Goal: Obtain resource: Download file/media

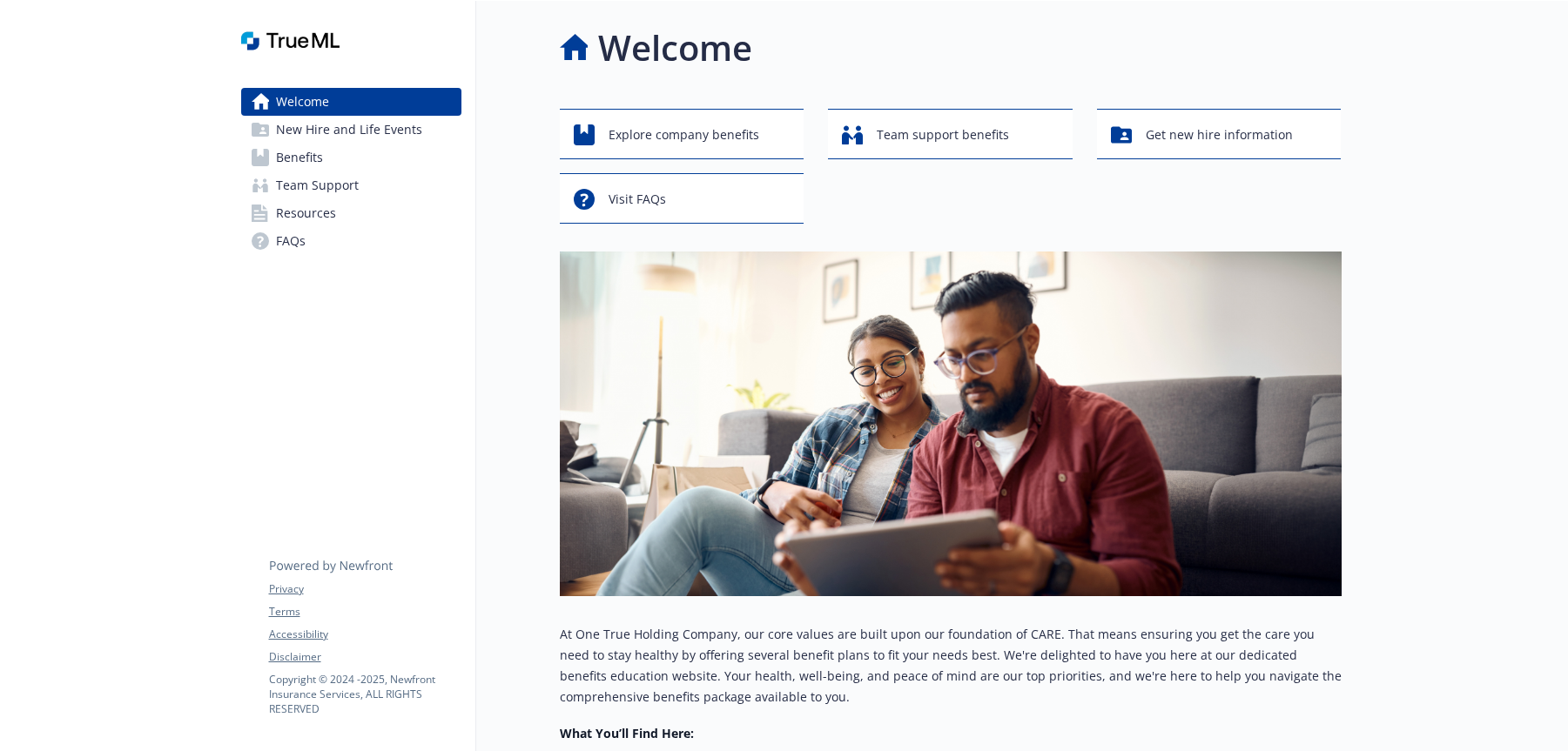
scroll to position [227, 0]
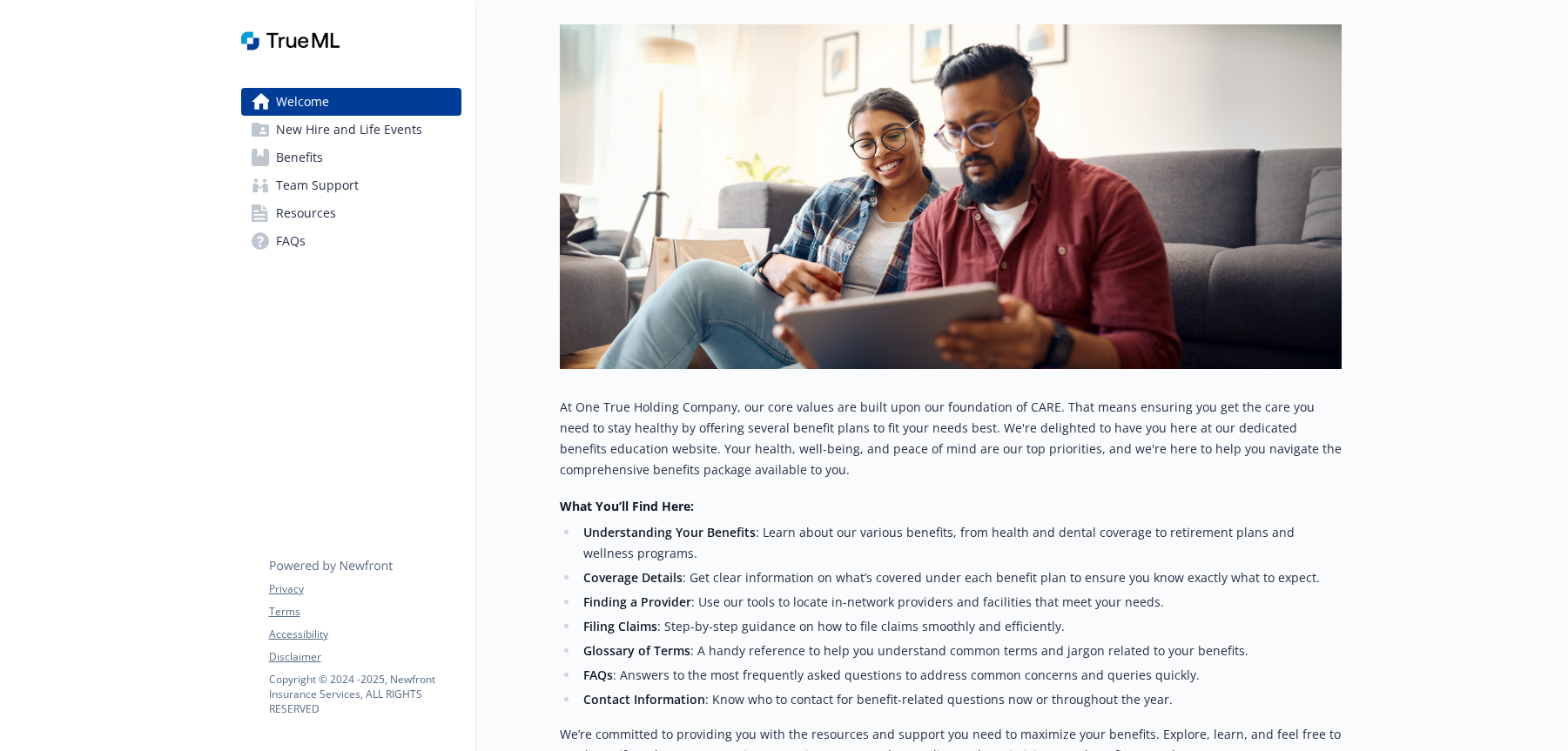
click at [322, 211] on span "Resources" at bounding box center [306, 212] width 60 height 28
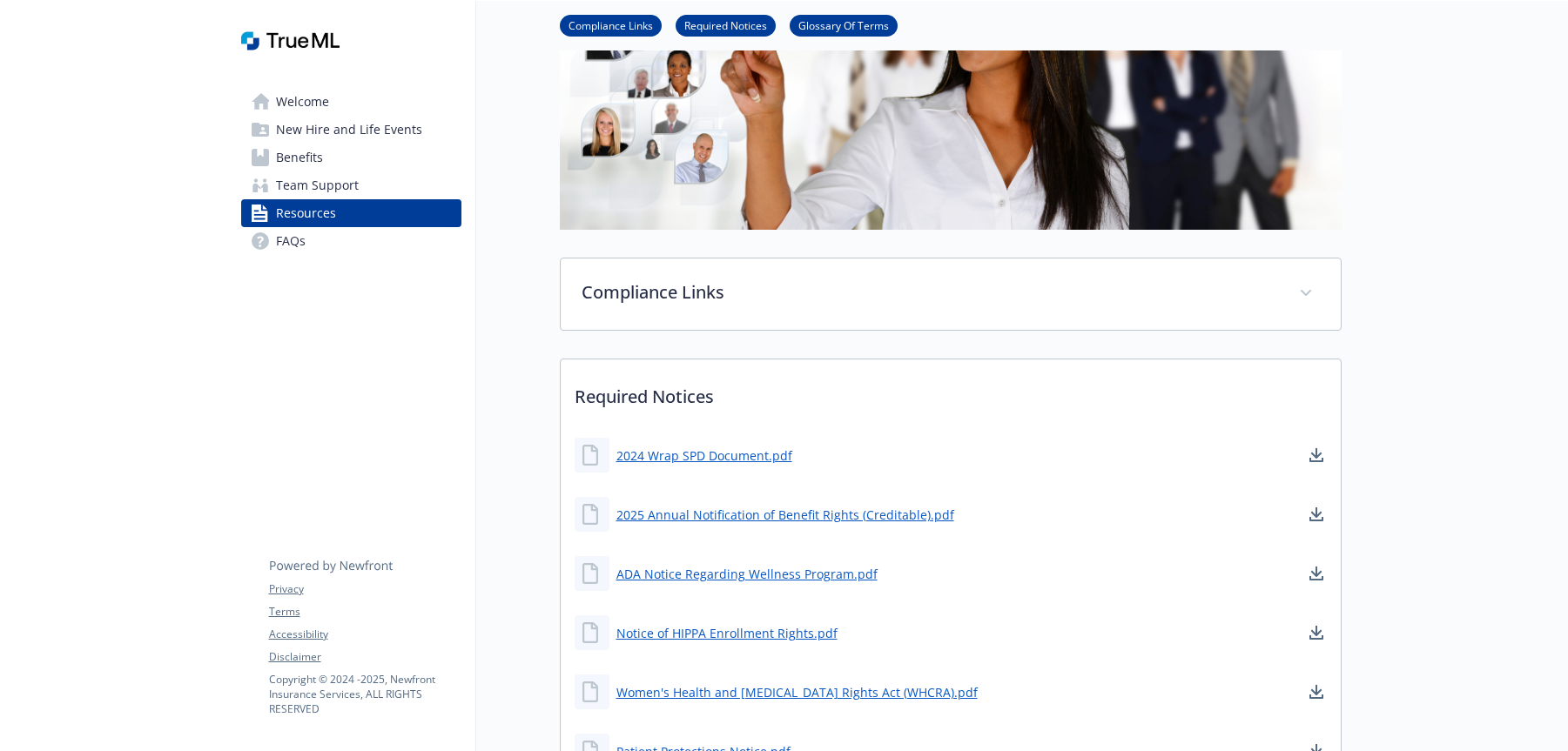
scroll to position [204, 0]
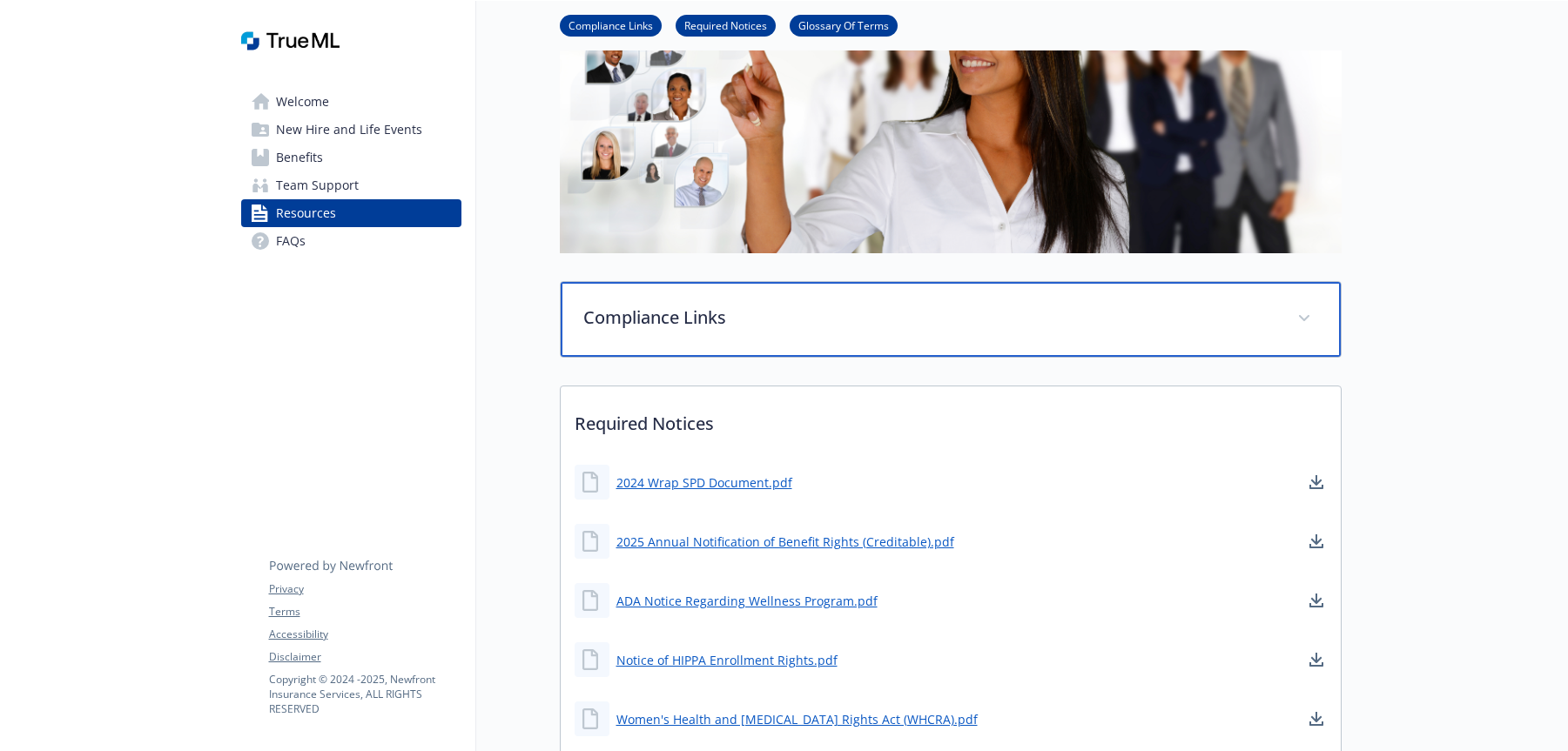
click at [1298, 316] on span at bounding box center [1304, 318] width 28 height 28
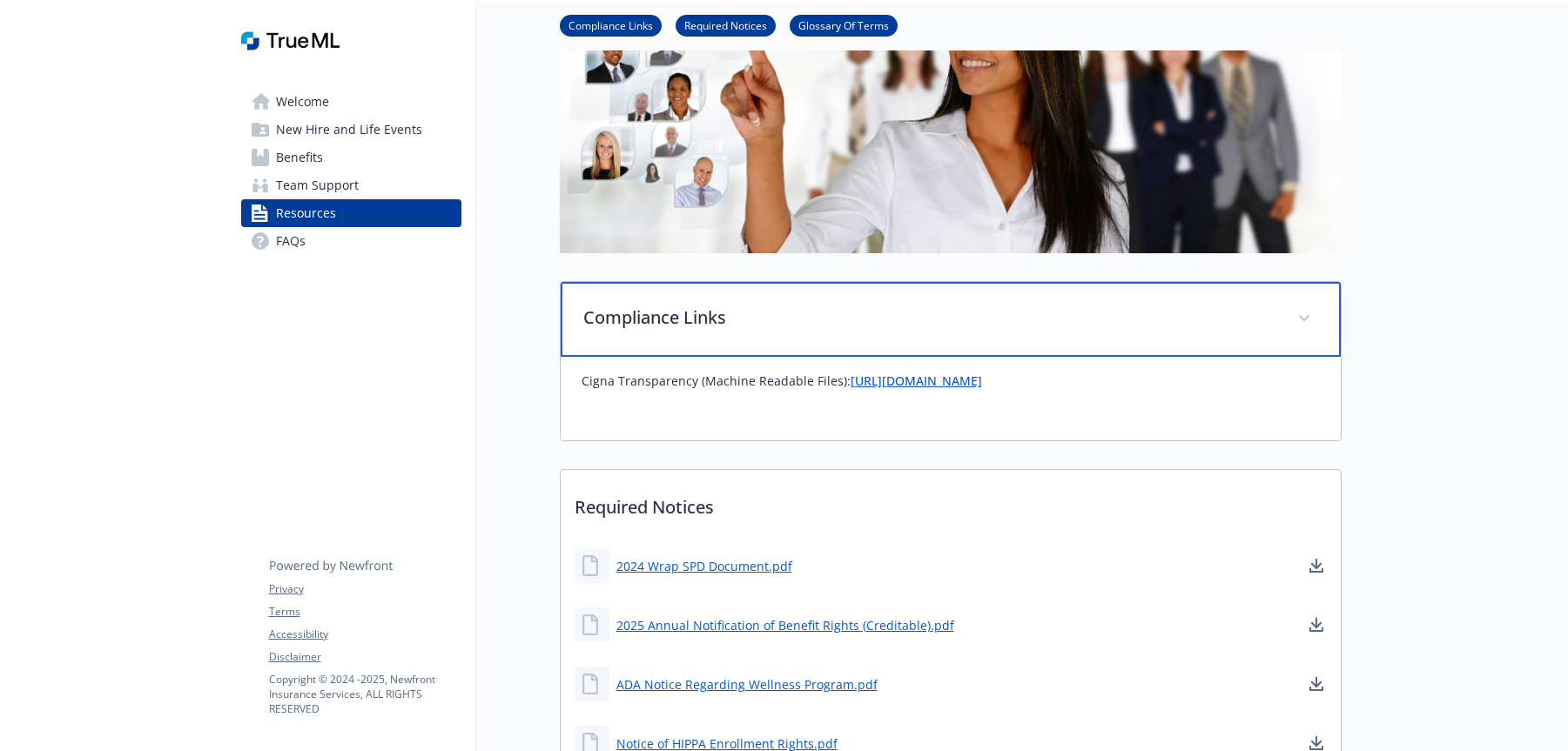
click at [1299, 316] on icon at bounding box center [1304, 318] width 11 height 7
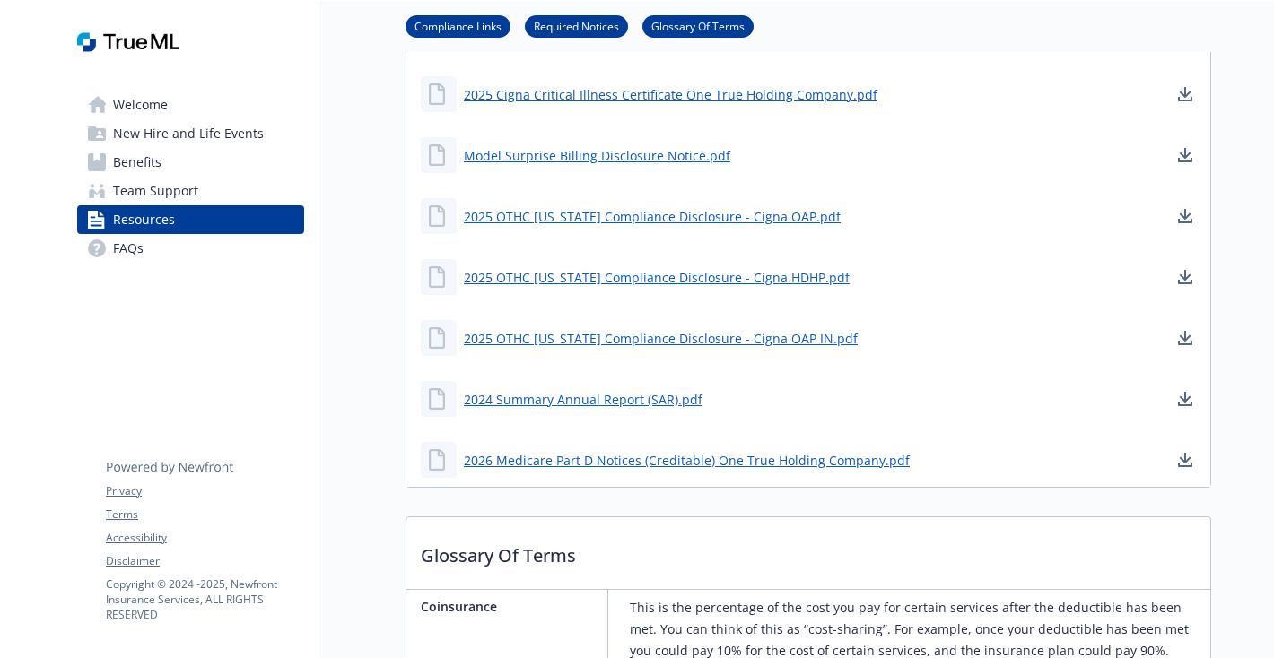
scroll to position [1439, 0]
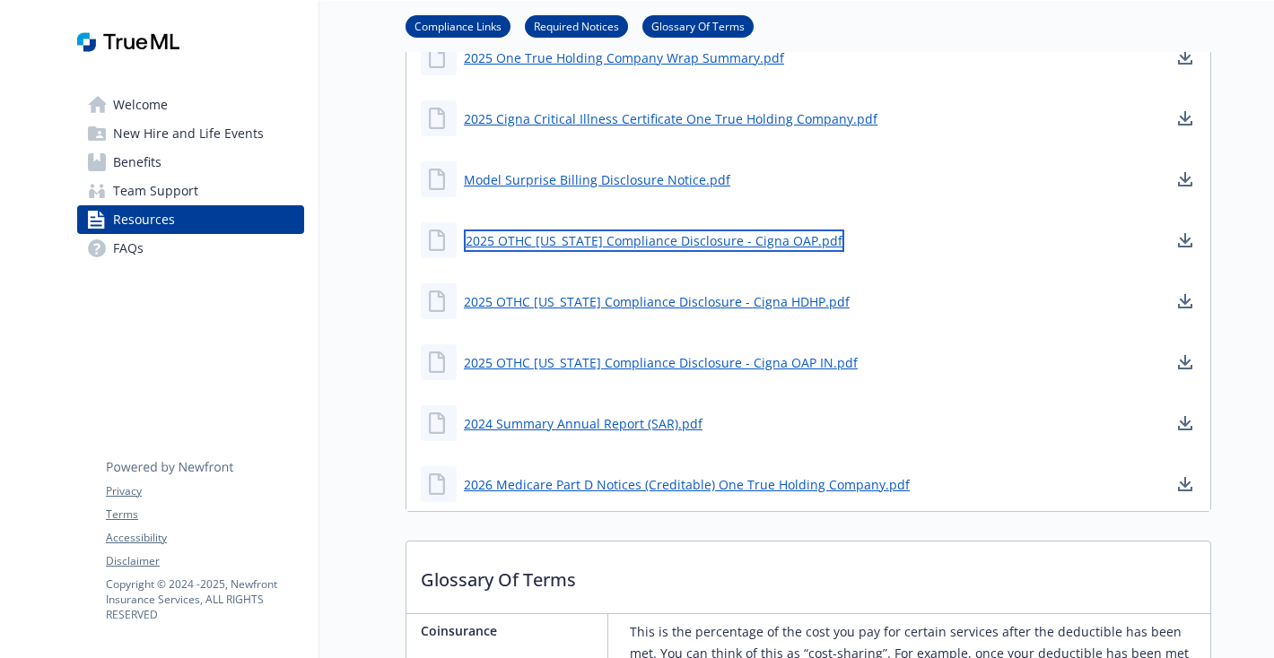
click at [620, 240] on link "2025 OTHC [US_STATE] Compliance Disclosure - Cigna OAP.pdf" at bounding box center [654, 241] width 380 height 22
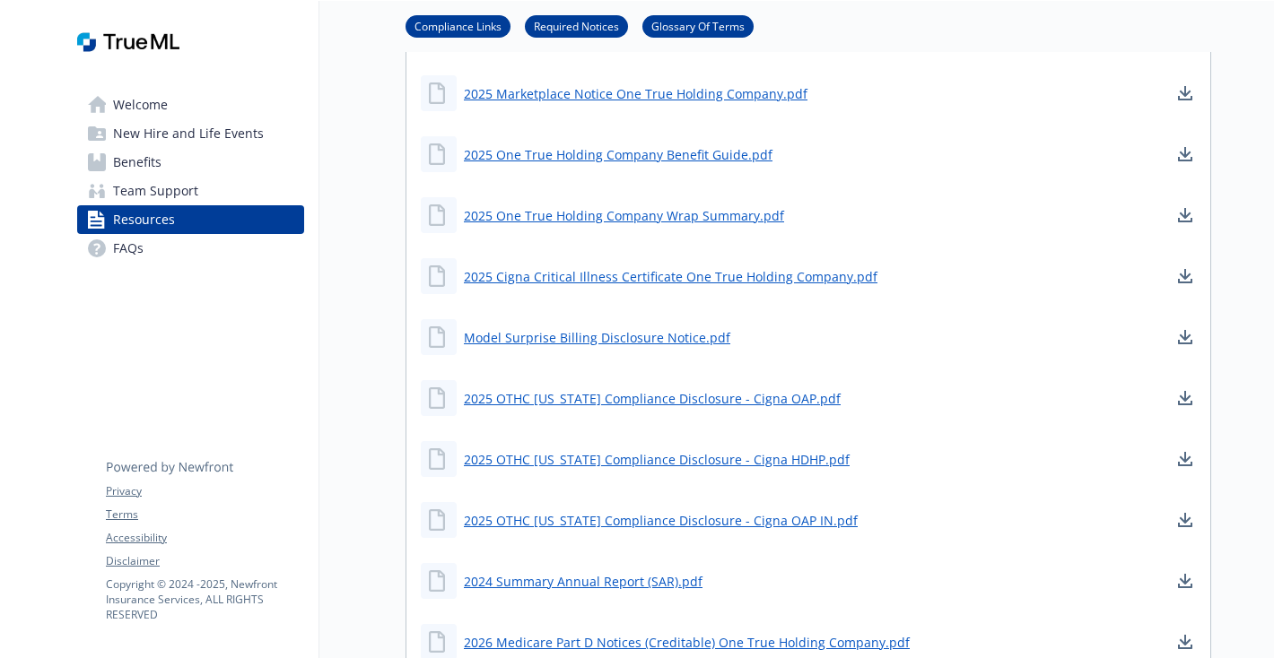
scroll to position [1281, 0]
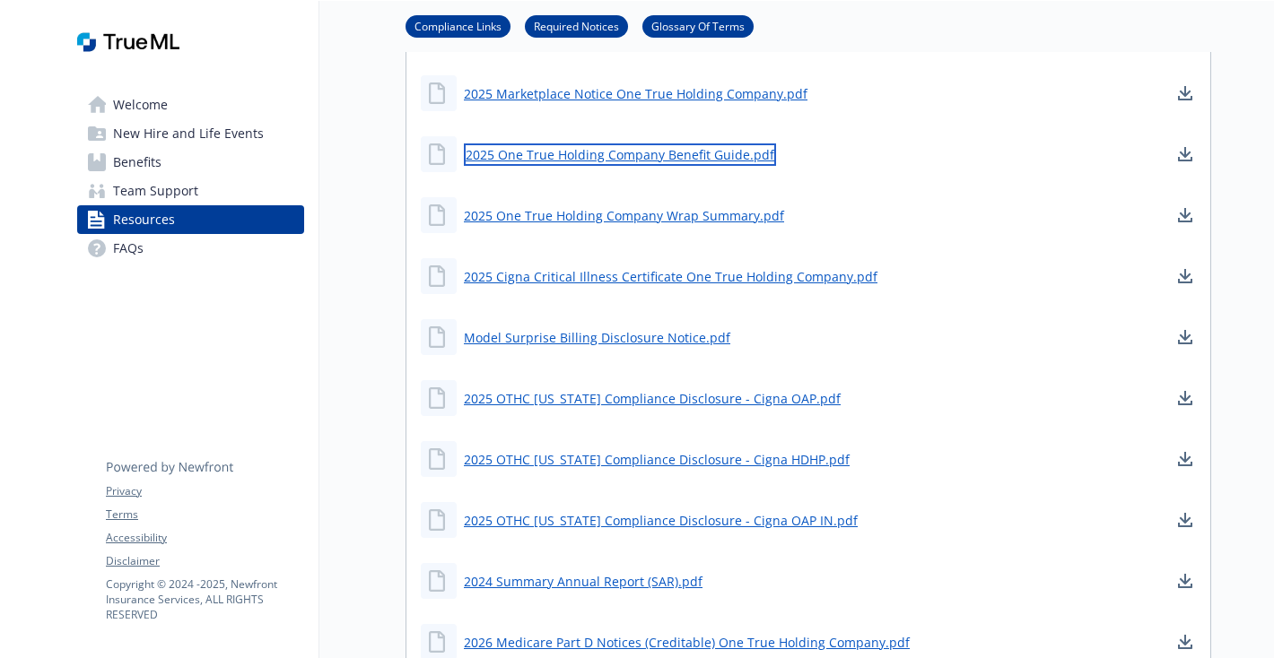
click at [661, 155] on link "2025 One True Holding Company Benefit Guide.pdf" at bounding box center [620, 154] width 312 height 22
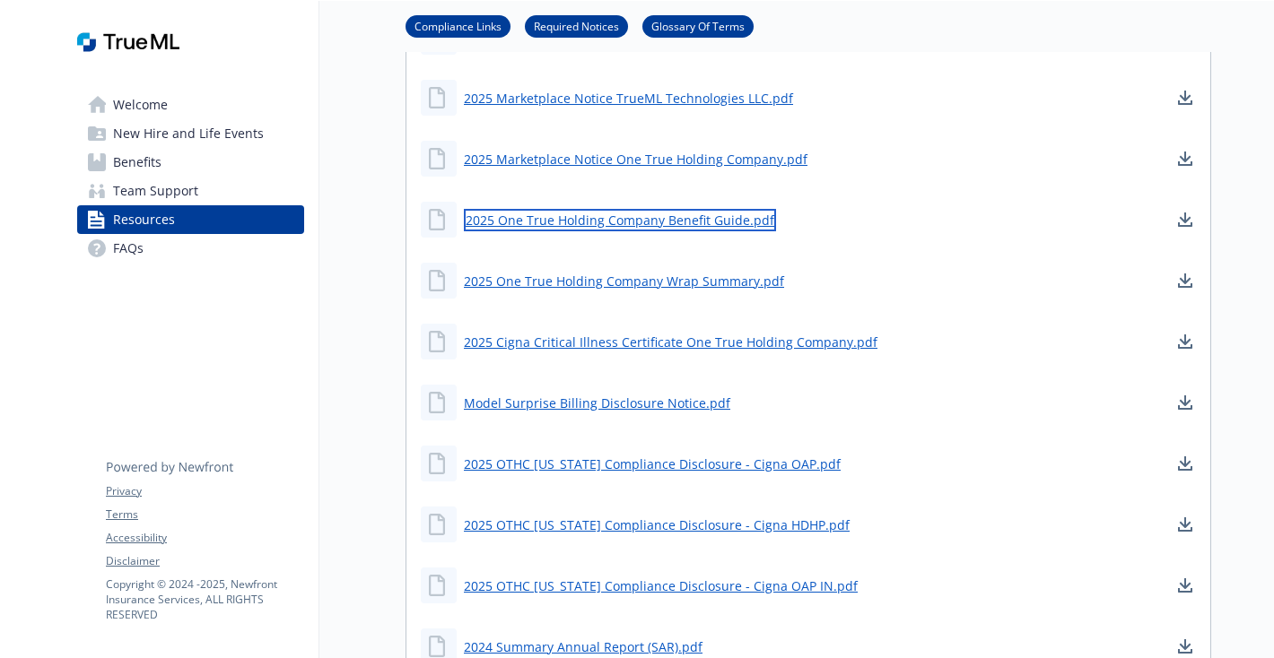
scroll to position [1206, 0]
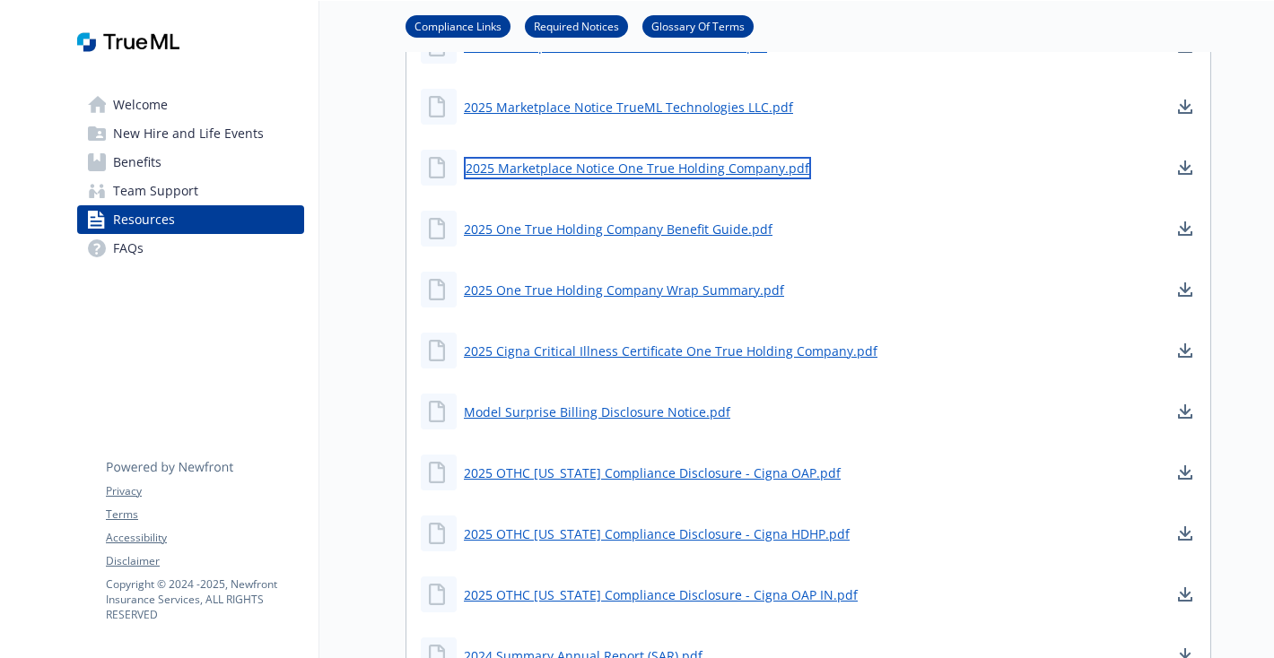
click at [630, 162] on link "2025 Marketplace Notice One True Holding Company.pdf" at bounding box center [637, 168] width 347 height 22
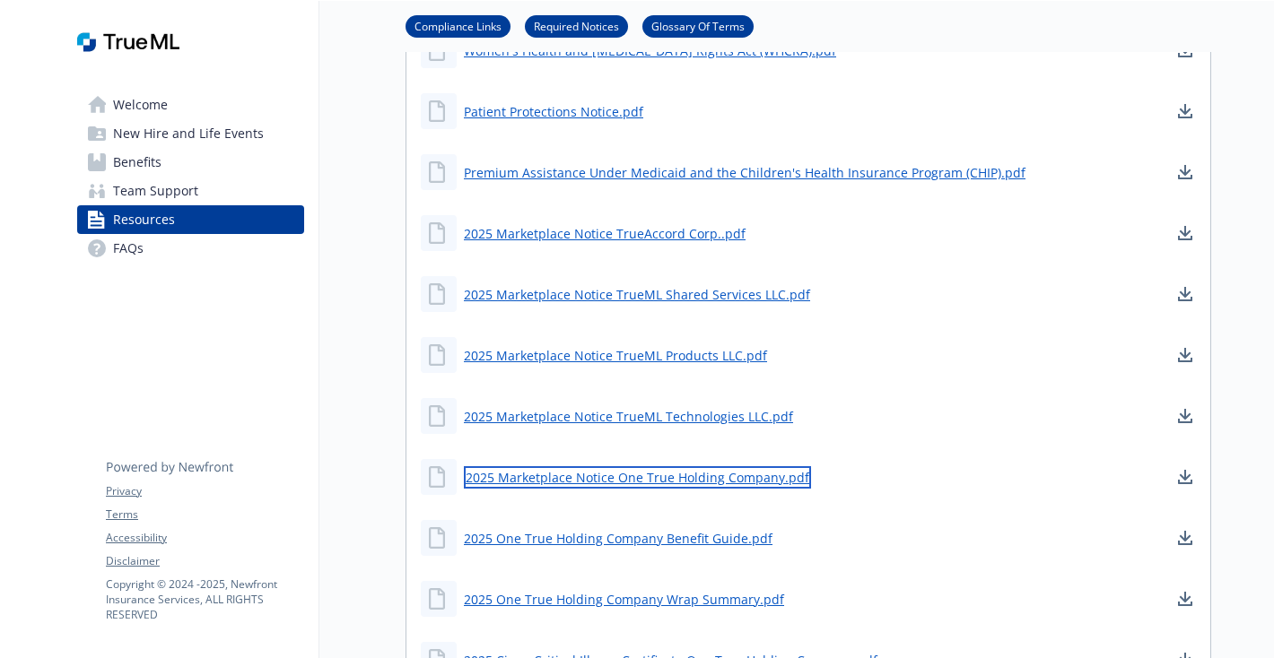
scroll to position [896, 0]
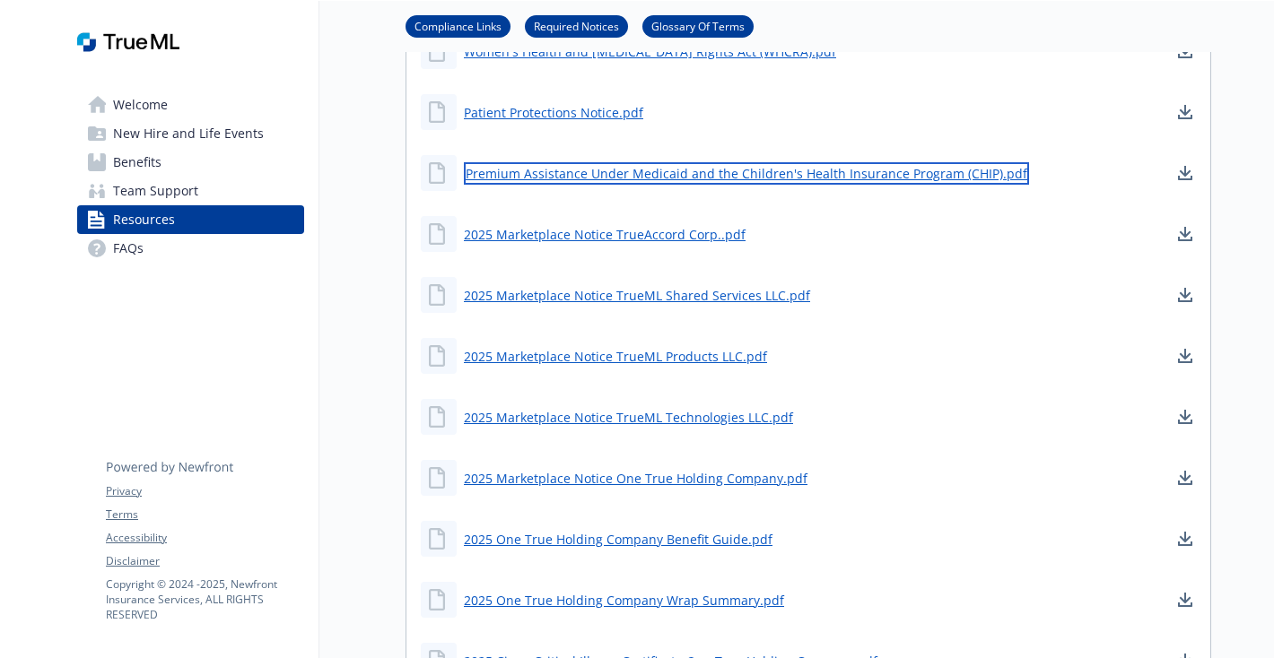
click at [509, 174] on link "Premium Assistance Under Medicaid and the Children's Health Insurance Program (…" at bounding box center [746, 173] width 565 height 22
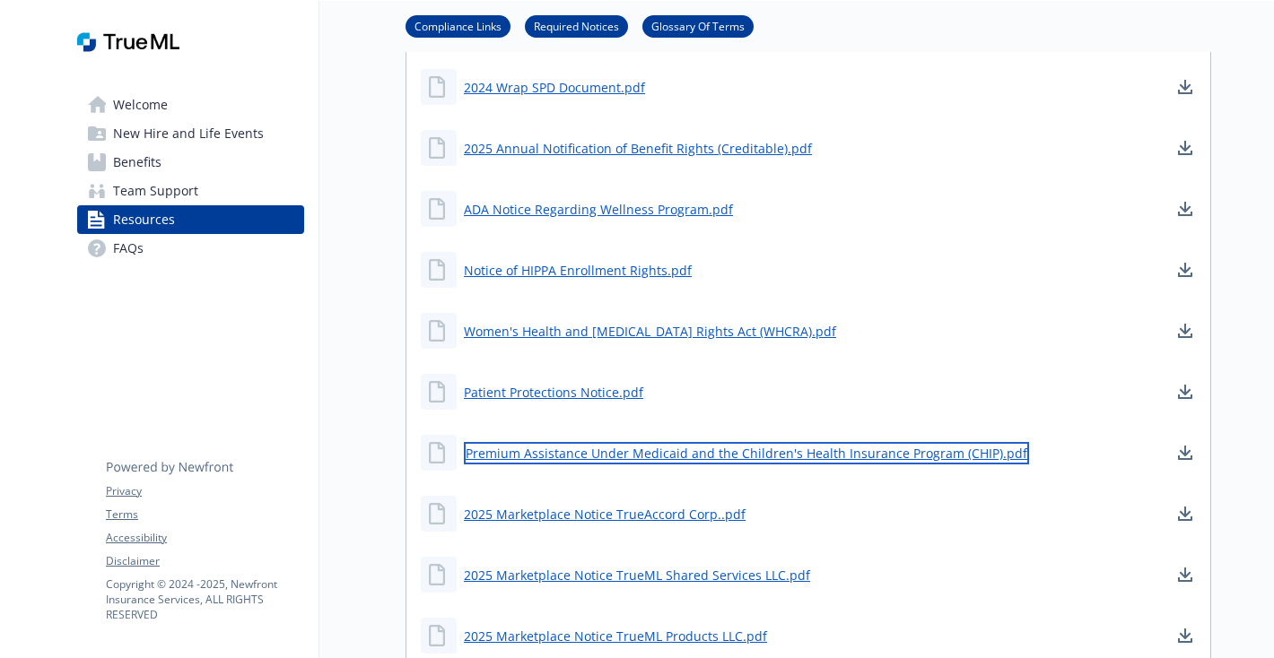
scroll to position [614, 0]
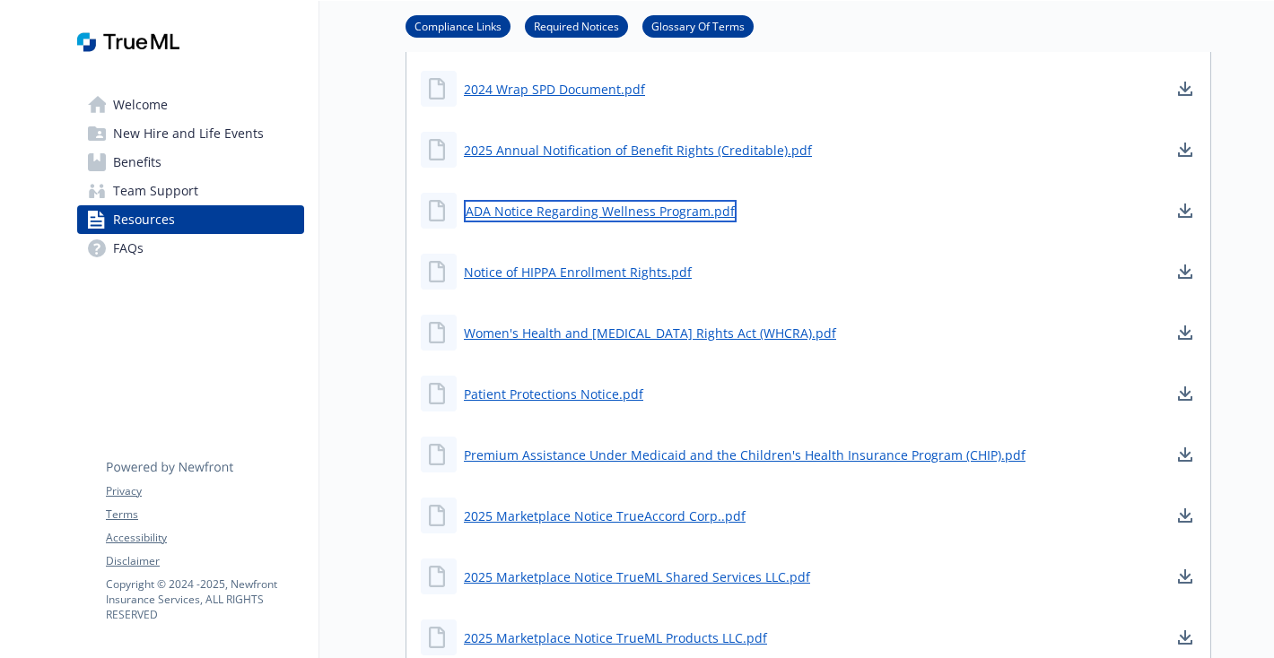
click at [568, 213] on link "ADA Notice Regarding Wellness Program.pdf" at bounding box center [600, 211] width 273 height 22
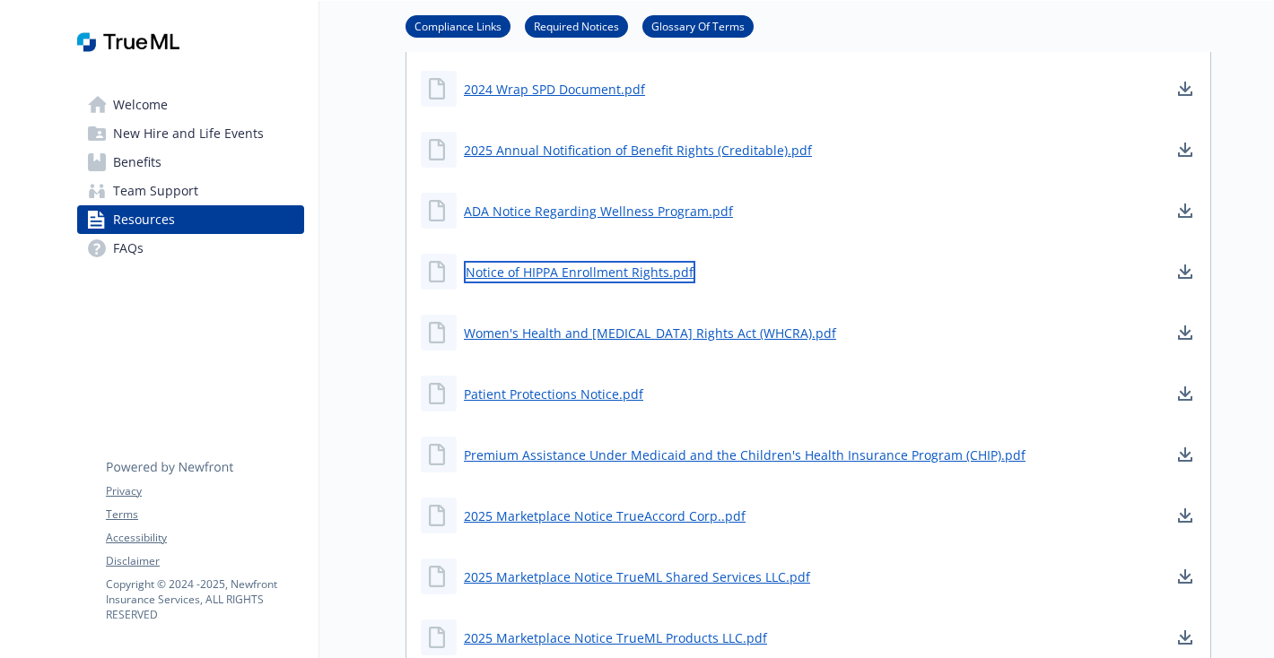
click at [644, 273] on link "Notice of HIPPA Enrollment Rights.pdf" at bounding box center [579, 272] width 231 height 22
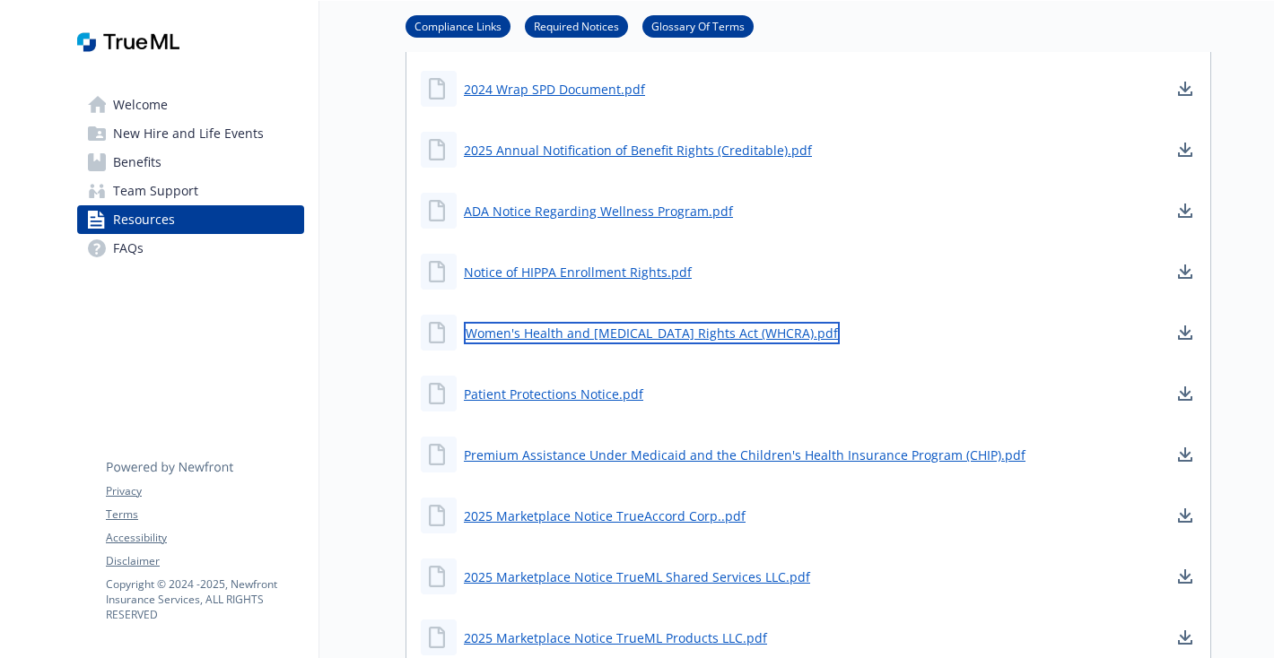
click at [654, 332] on link "Women's Health and [MEDICAL_DATA] Rights Act (WHCRA).pdf" at bounding box center [652, 333] width 376 height 22
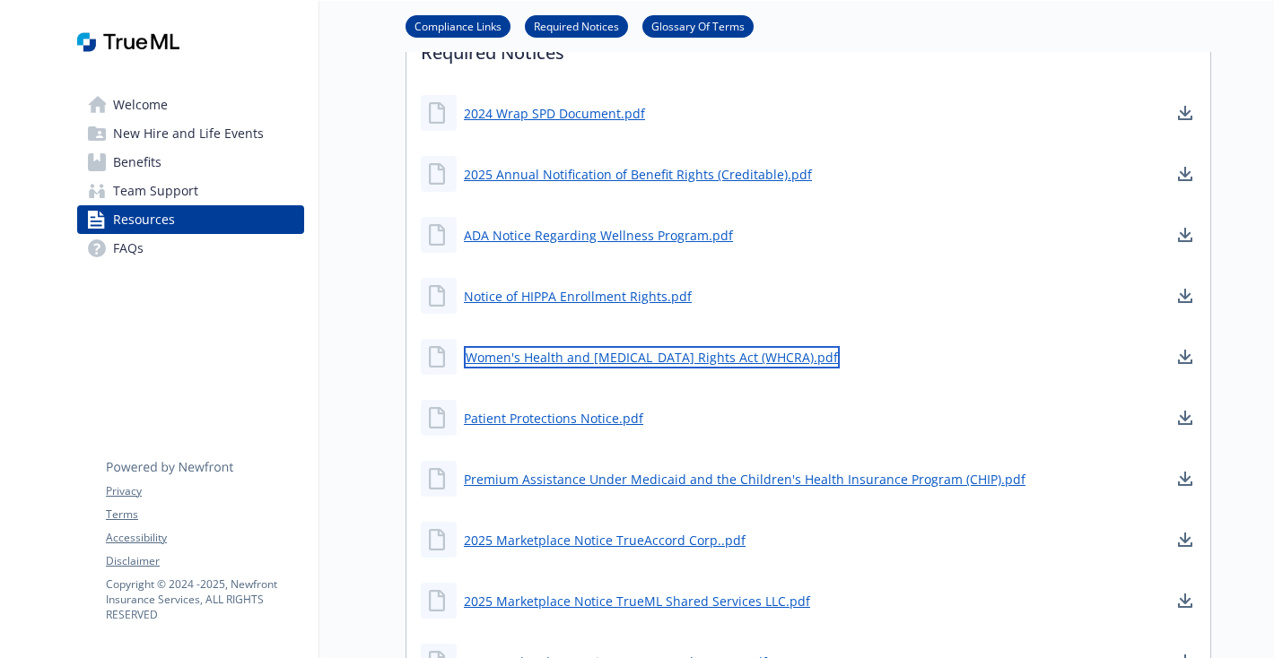
scroll to position [590, 0]
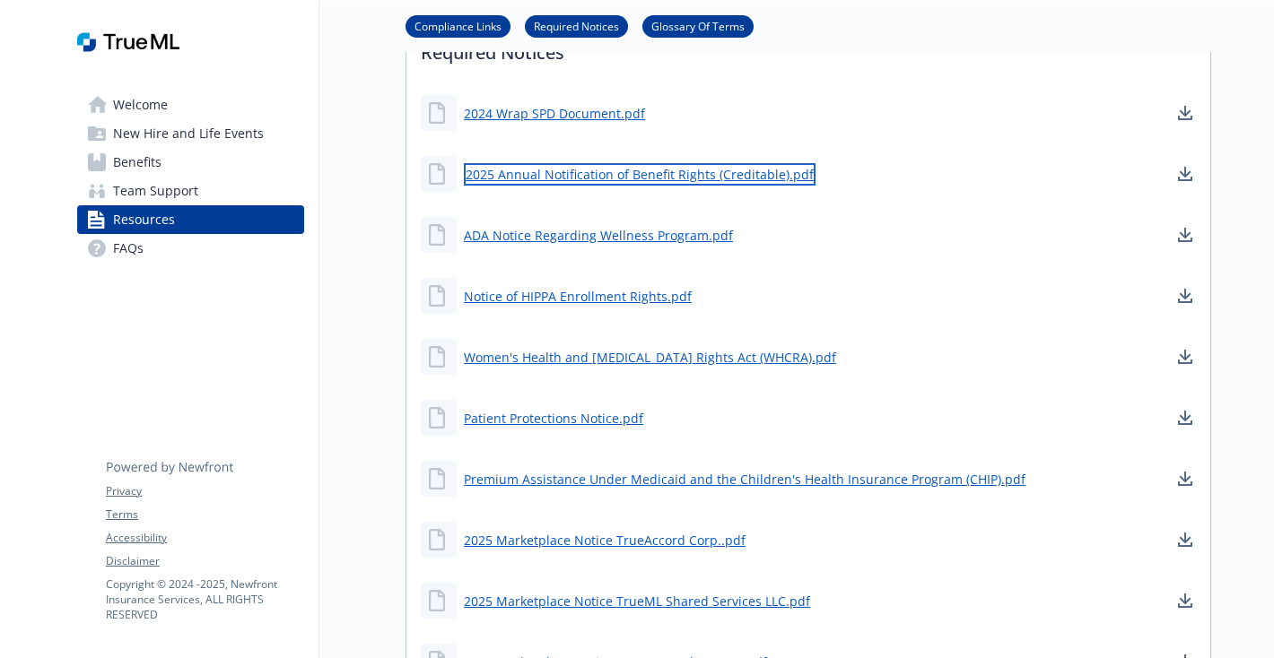
click at [562, 177] on link "2025 Annual Notification of Benefit Rights (Creditable).pdf" at bounding box center [640, 174] width 352 height 22
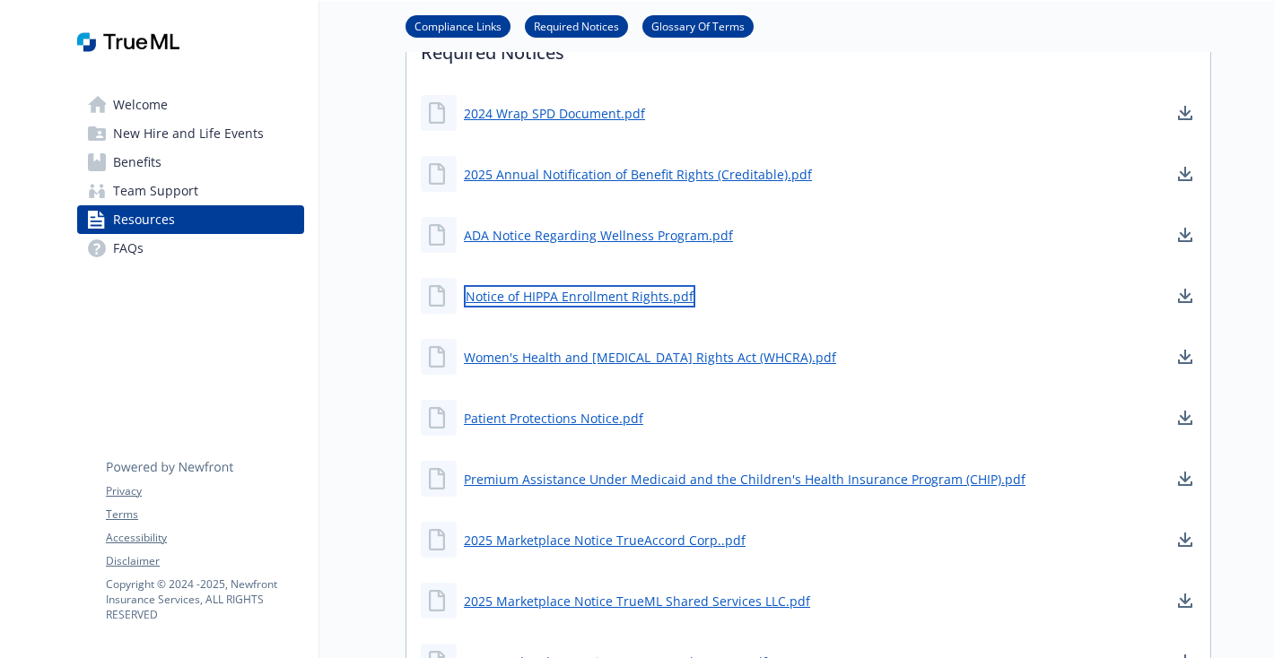
click at [494, 300] on link "Notice of HIPPA Enrollment Rights.pdf" at bounding box center [579, 296] width 231 height 22
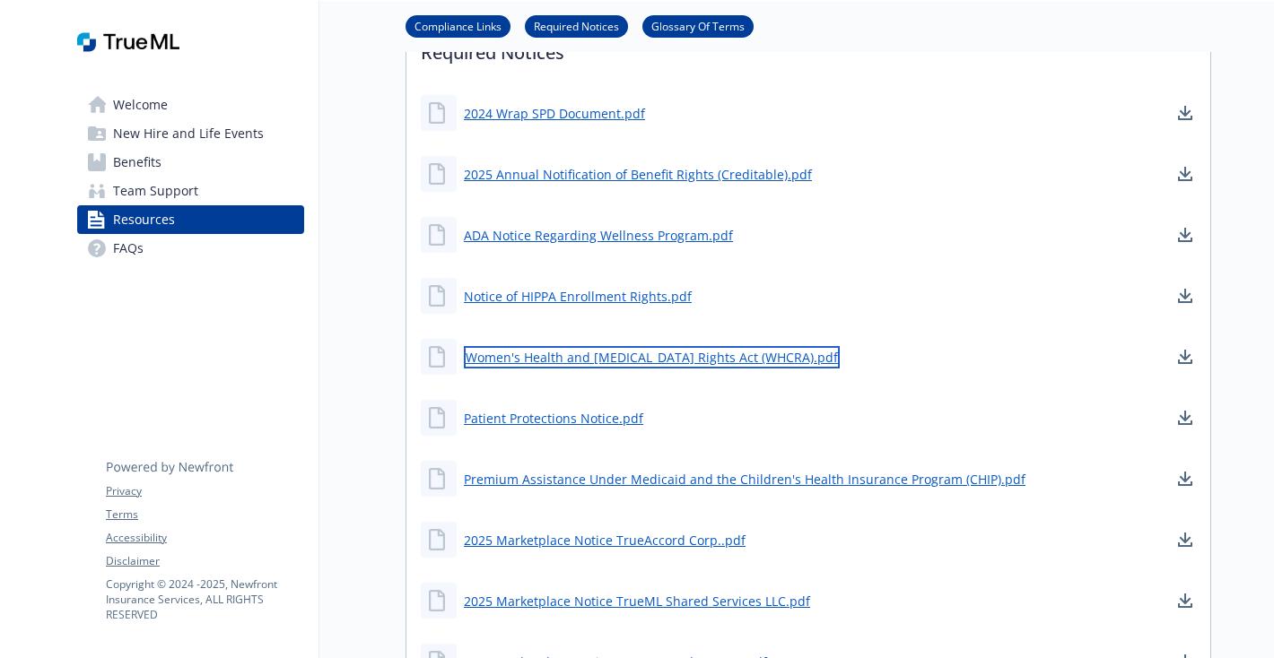
click at [542, 361] on link "Women's Health and [MEDICAL_DATA] Rights Act (WHCRA).pdf" at bounding box center [652, 357] width 376 height 22
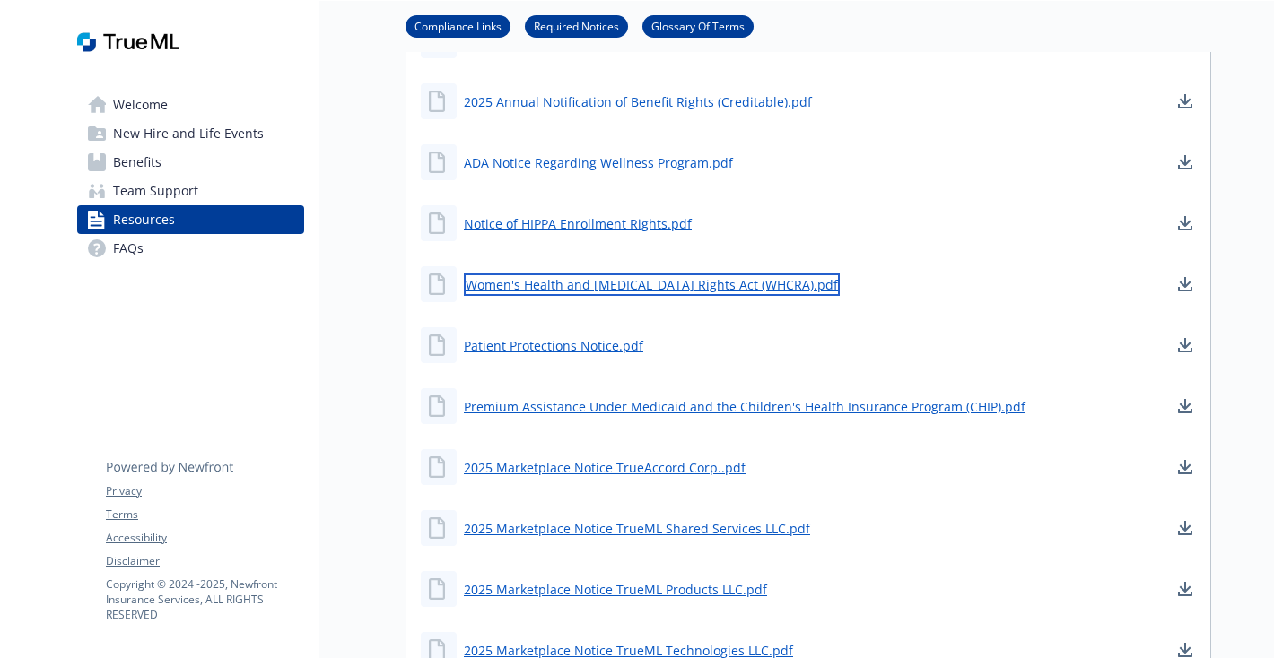
scroll to position [665, 0]
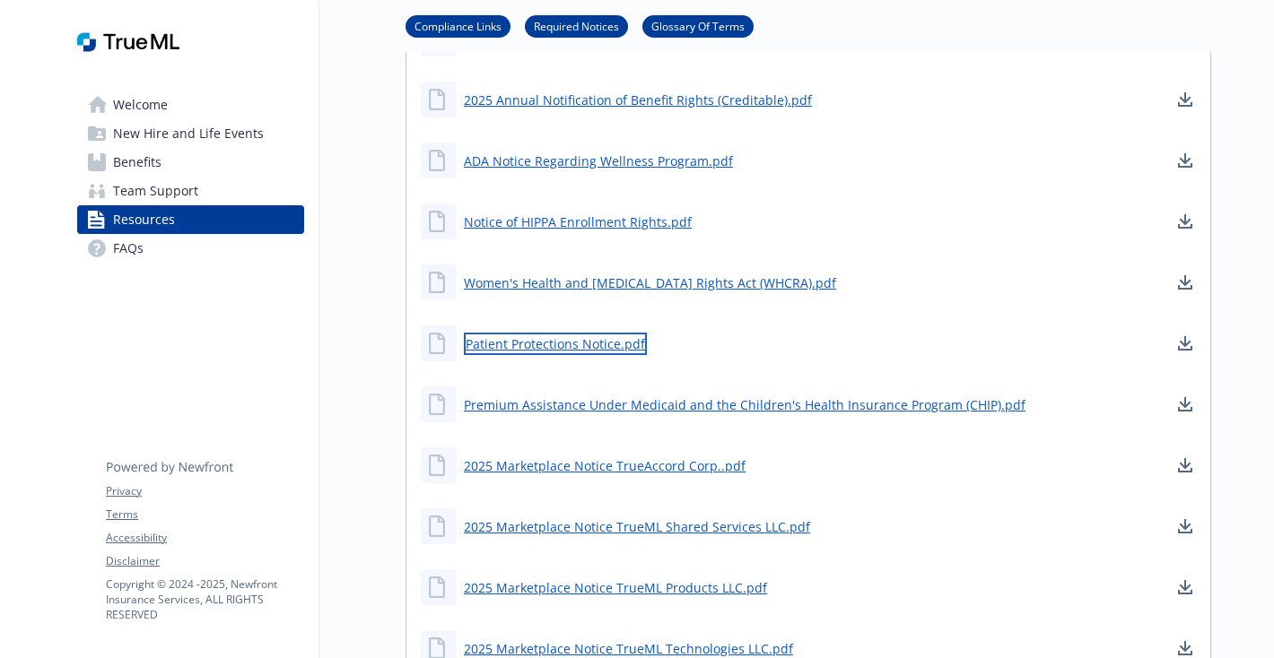
click at [547, 342] on link "Patient Protections Notice.pdf" at bounding box center [555, 344] width 183 height 22
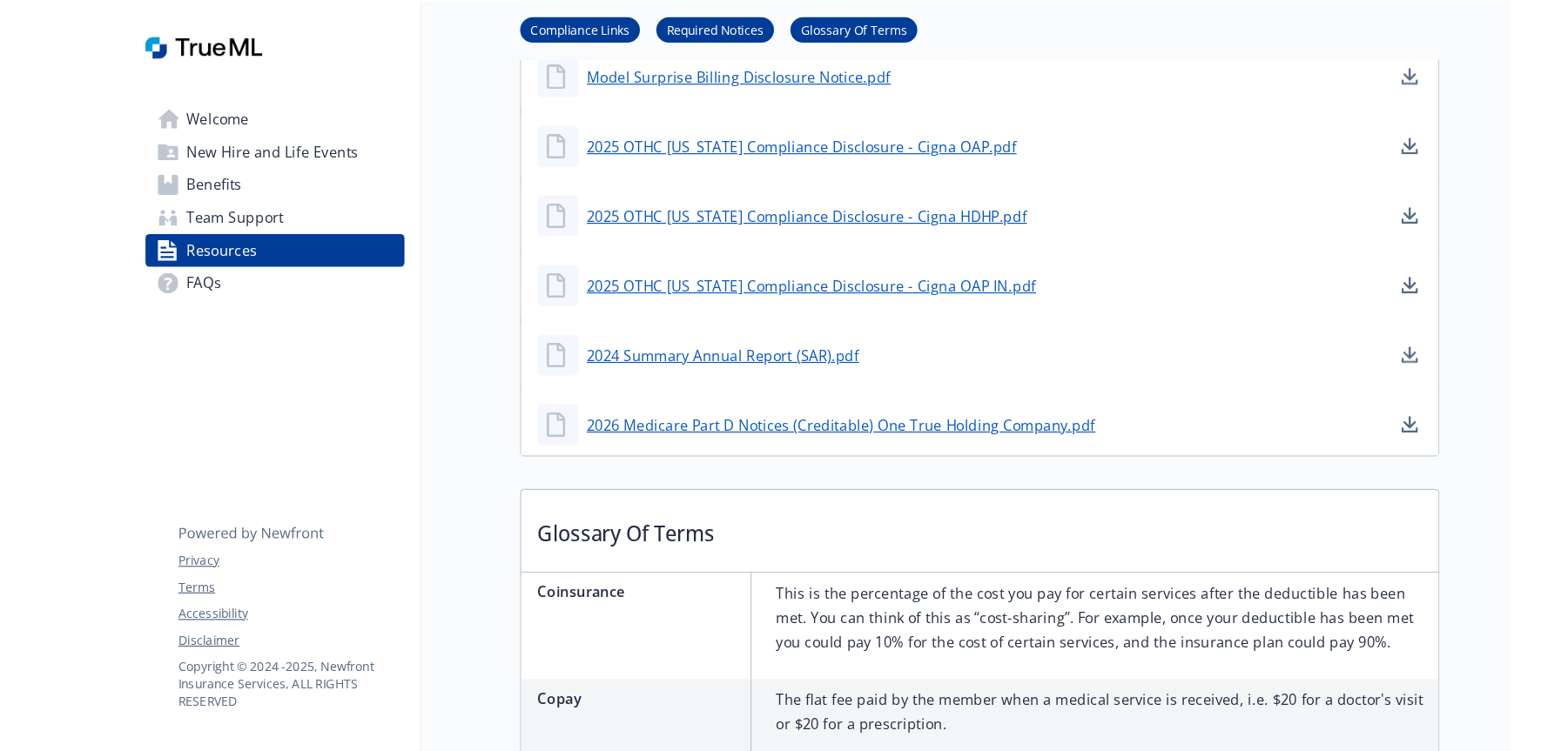
scroll to position [1506, 0]
